Goal: Task Accomplishment & Management: Use online tool/utility

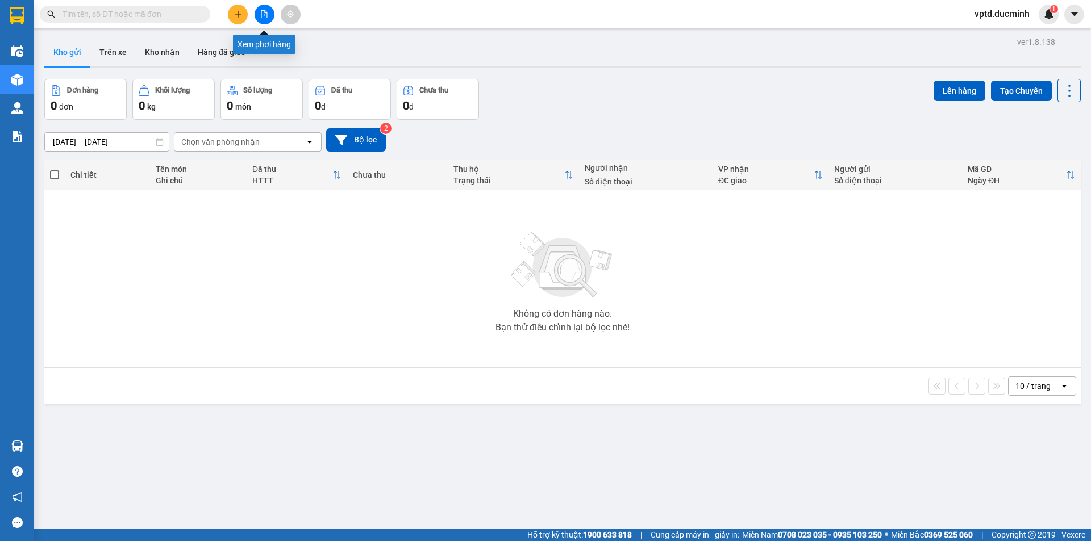
click at [266, 17] on icon "file-add" at bounding box center [264, 14] width 8 height 8
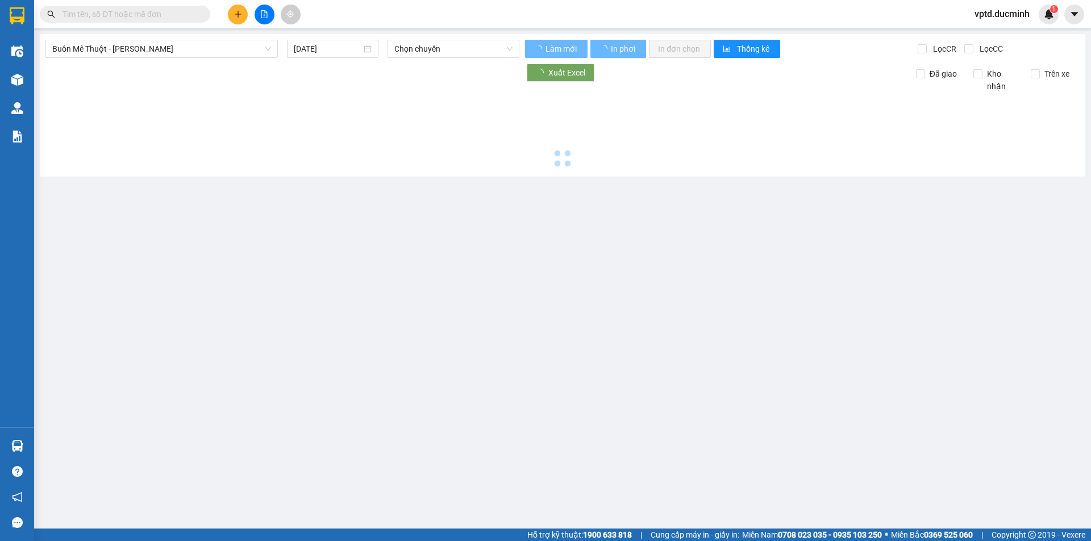
type input "[DATE]"
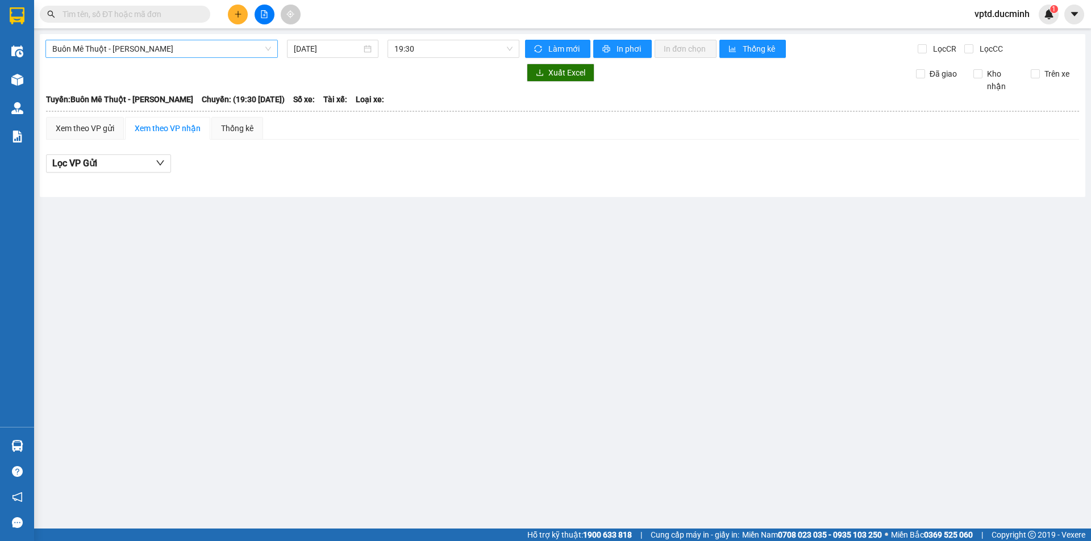
click at [259, 51] on span "Buôn Mê Thuột - [PERSON_NAME]" at bounding box center [161, 48] width 219 height 17
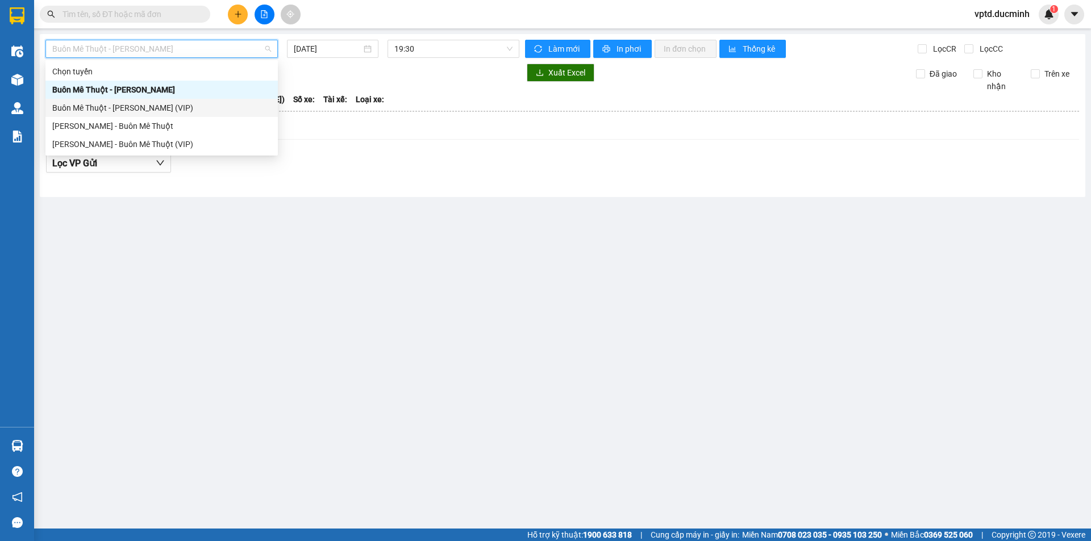
click at [147, 107] on div "Buôn Mê Thuột - [PERSON_NAME] (VIP)" at bounding box center [161, 108] width 219 height 12
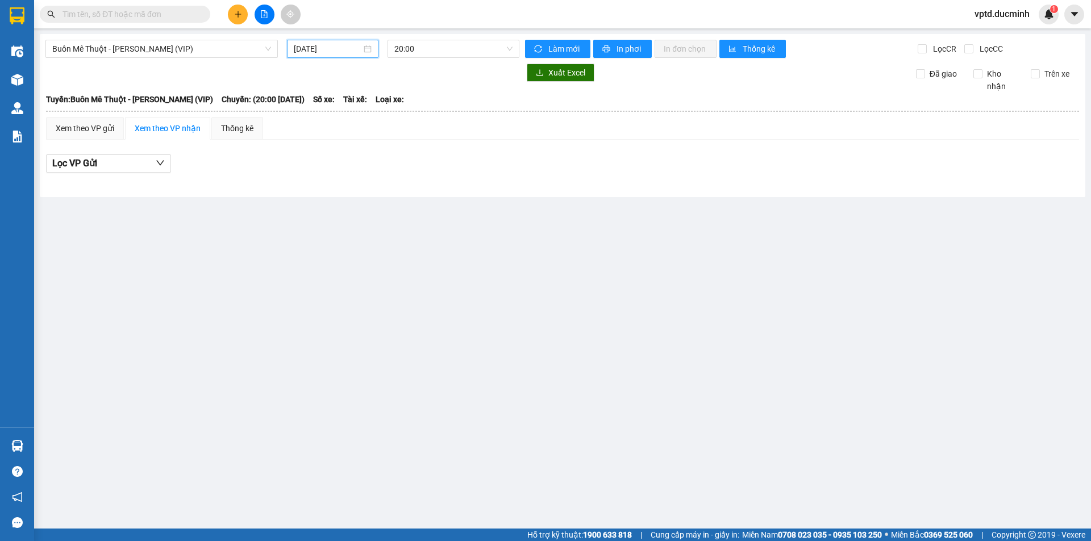
click at [360, 53] on input "[DATE]" at bounding box center [328, 49] width 68 height 12
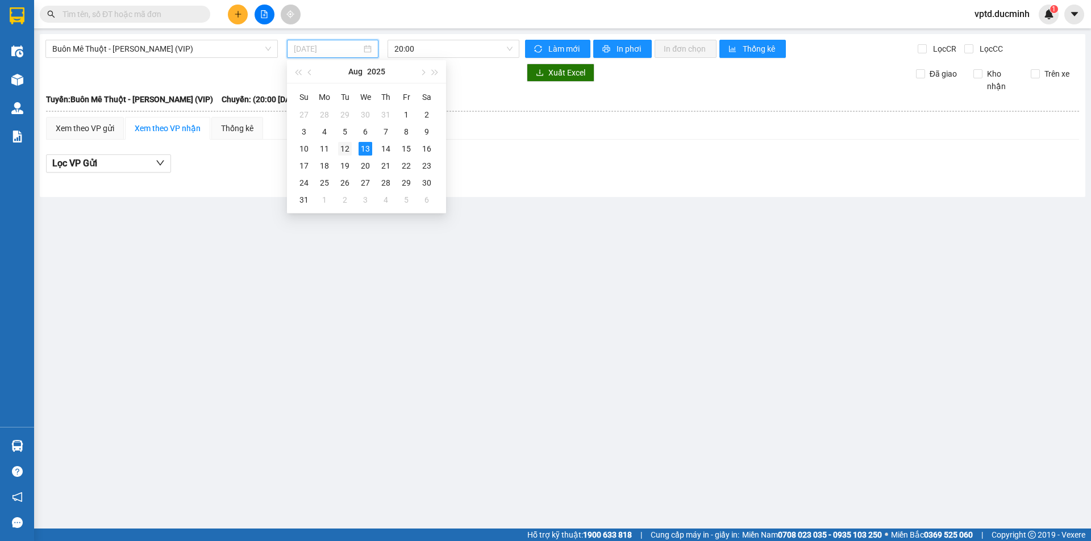
click at [345, 151] on div "12" at bounding box center [345, 149] width 14 height 14
type input "[DATE]"
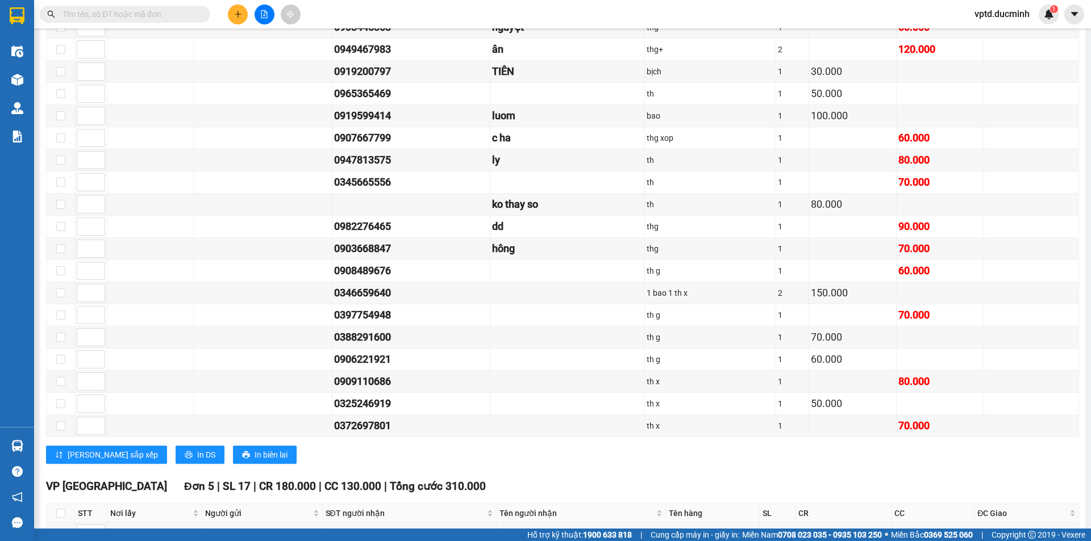
scroll to position [1300, 0]
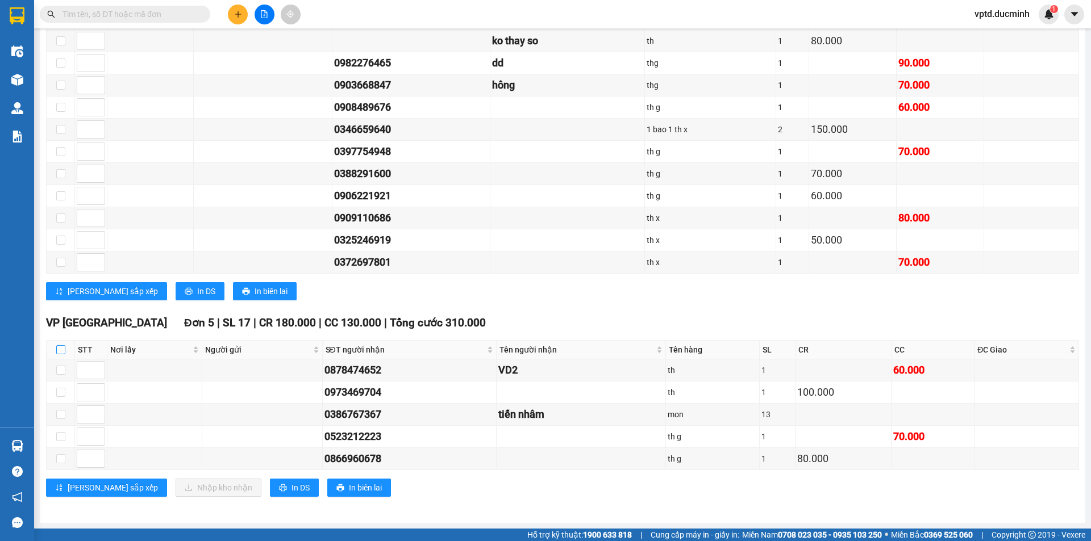
click at [57, 345] on input "checkbox" at bounding box center [60, 349] width 9 height 9
checkbox input "true"
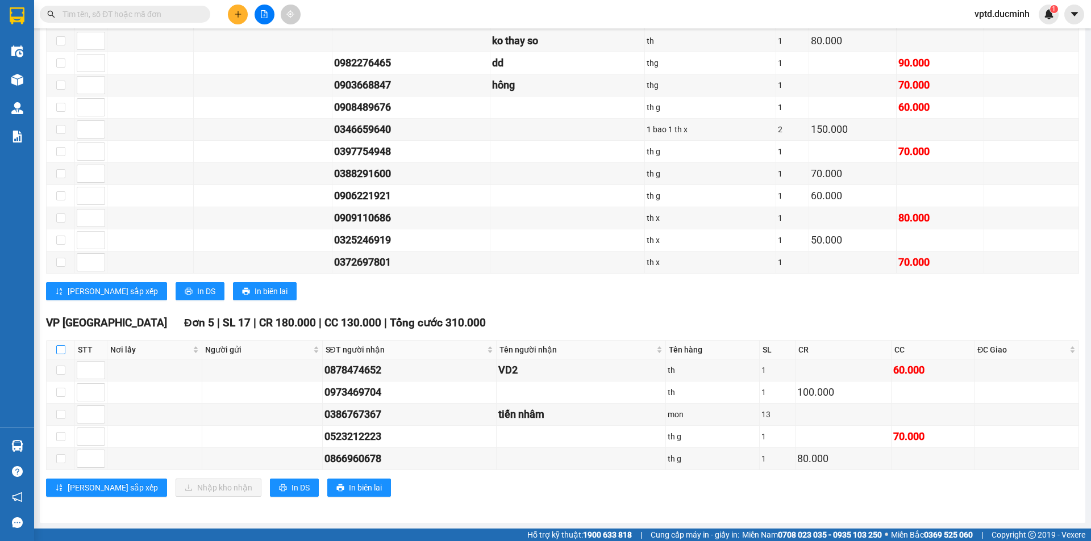
checkbox input "true"
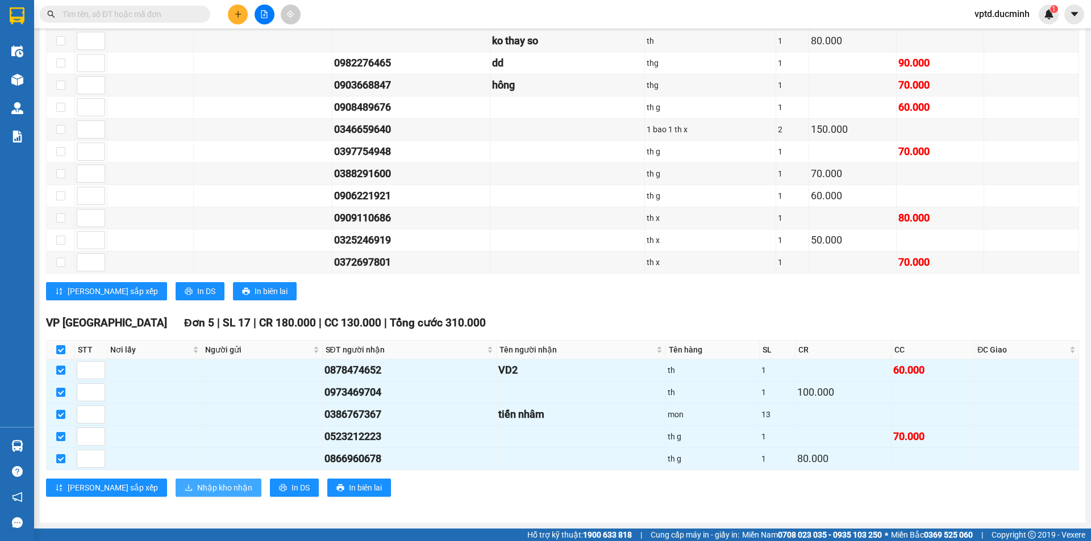
click at [197, 482] on span "Nhập kho nhận" at bounding box center [224, 488] width 55 height 12
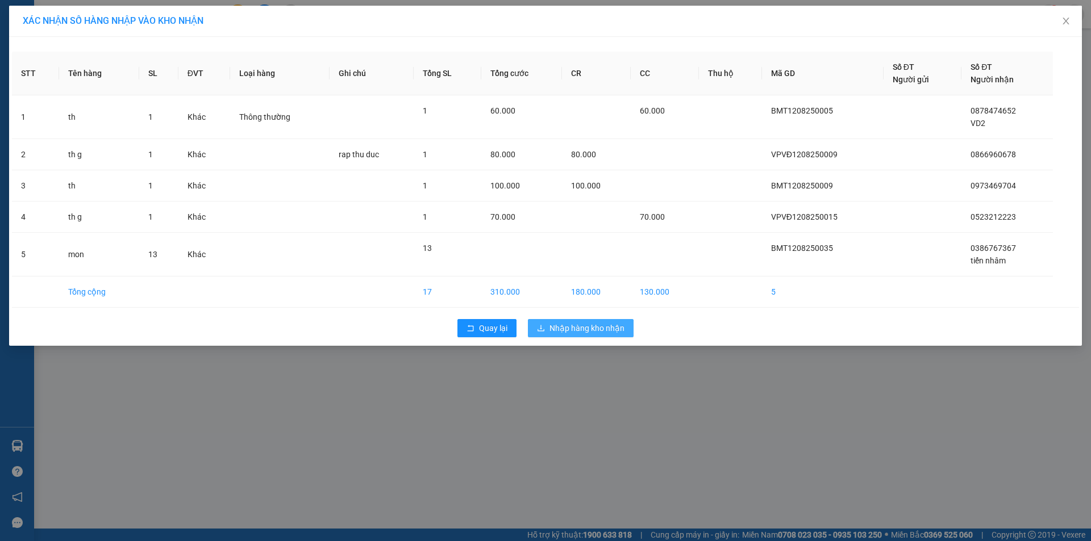
click at [575, 328] on span "Nhập hàng kho nhận" at bounding box center [586, 328] width 75 height 12
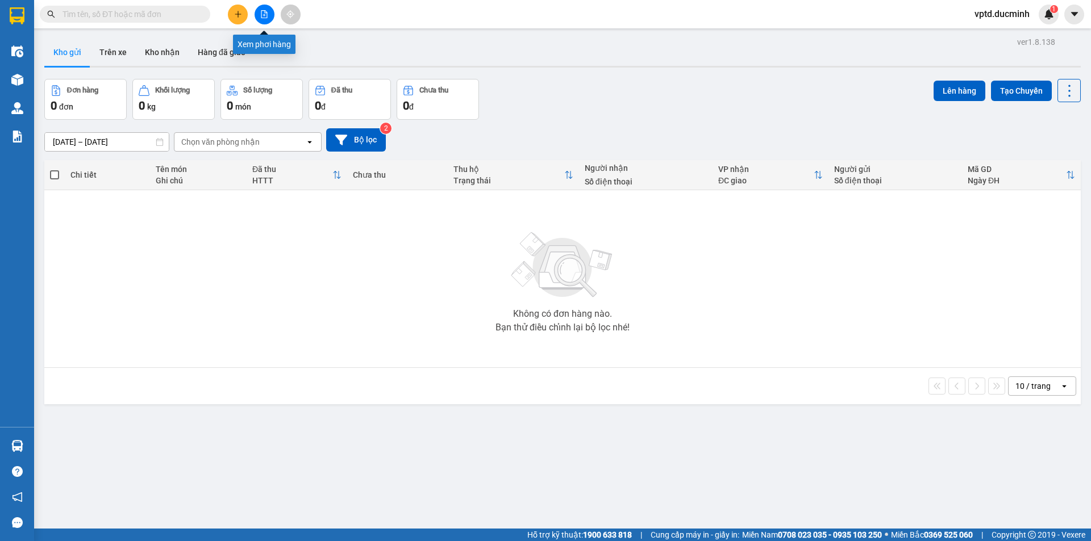
click at [265, 20] on button at bounding box center [265, 15] width 20 height 20
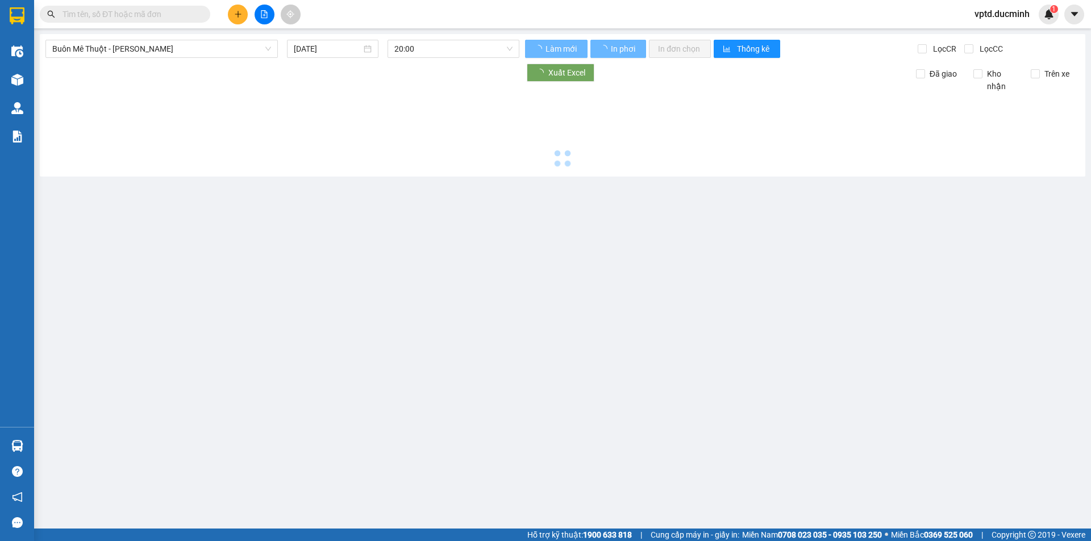
type input "[DATE]"
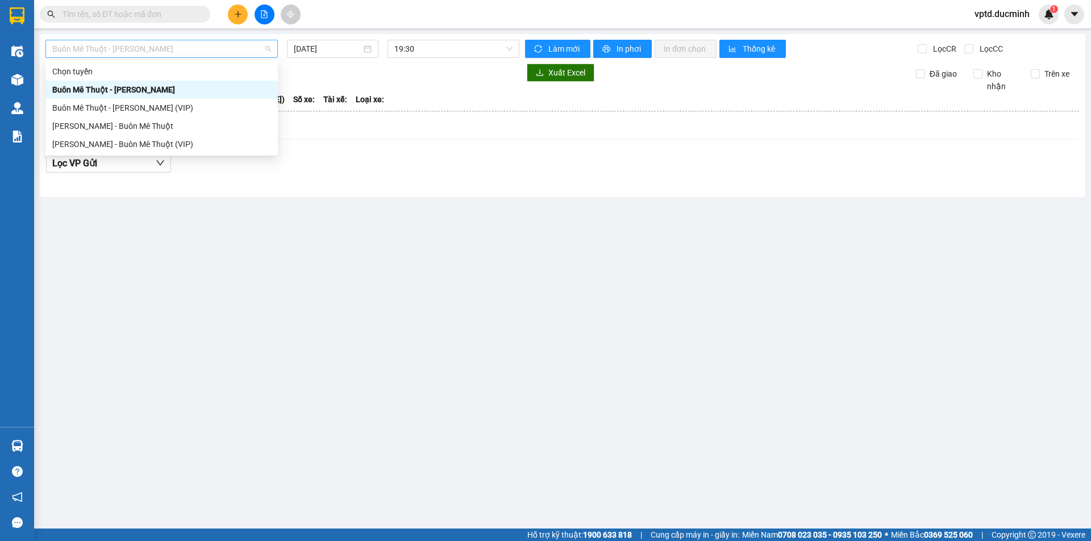
click at [245, 52] on span "Buôn Mê Thuột - [PERSON_NAME]" at bounding box center [161, 48] width 219 height 17
click at [157, 101] on div "Buôn Mê Thuột - [PERSON_NAME] (VIP)" at bounding box center [161, 108] width 232 height 18
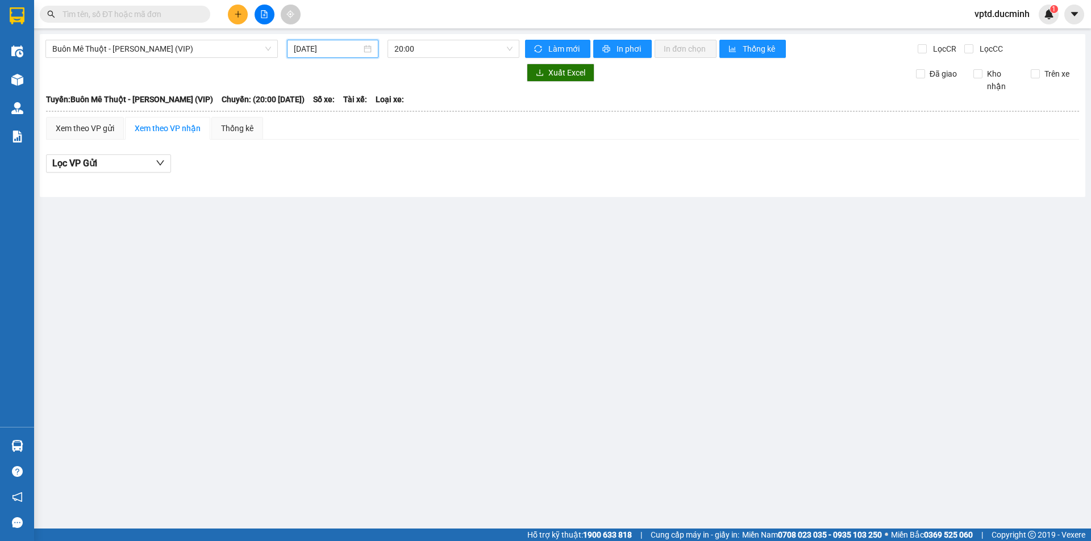
click at [299, 50] on input "[DATE]" at bounding box center [328, 49] width 68 height 12
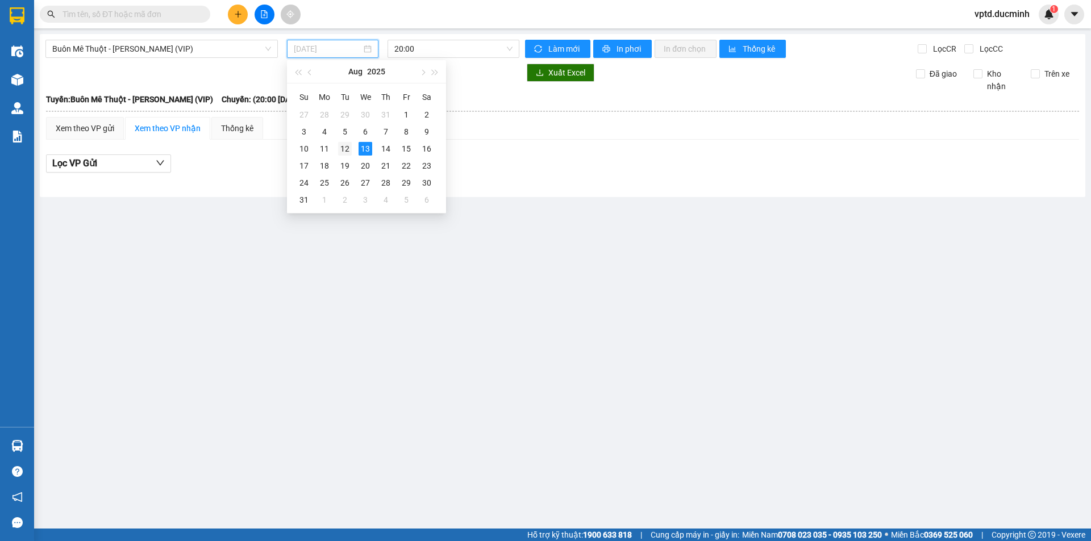
click at [347, 145] on div "12" at bounding box center [345, 149] width 14 height 14
type input "[DATE]"
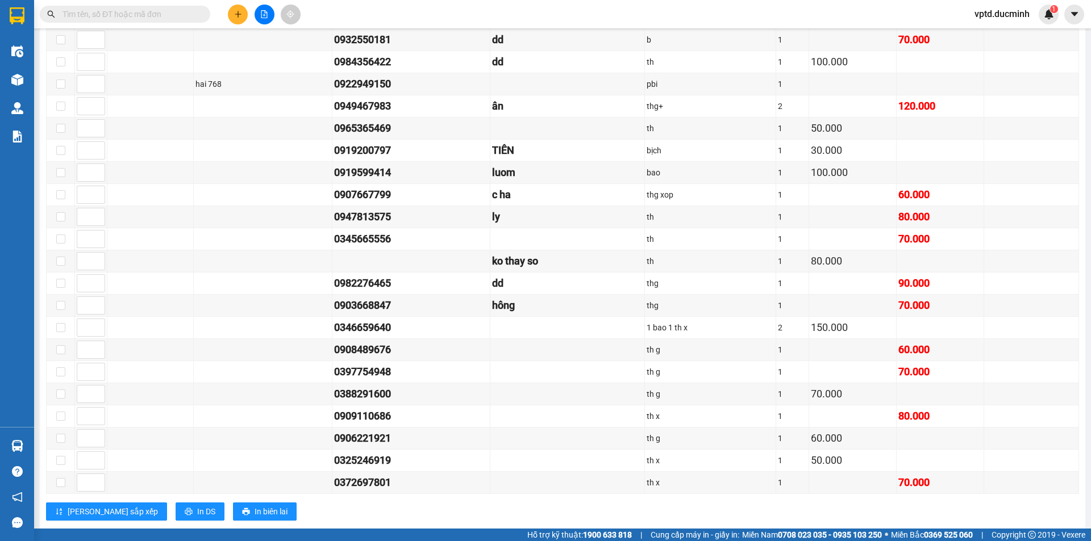
scroll to position [1300, 0]
